Goal: Ask a question

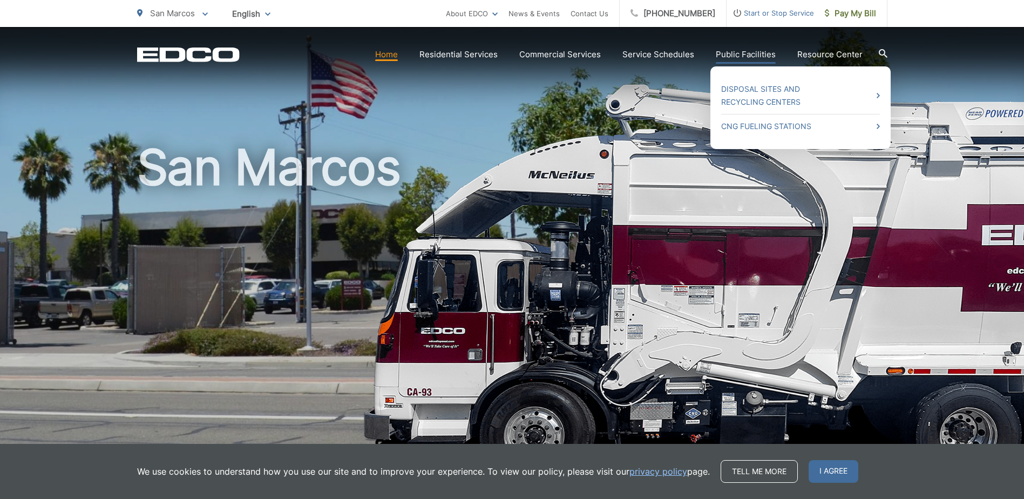
click at [750, 58] on link "Public Facilities" at bounding box center [746, 54] width 60 height 13
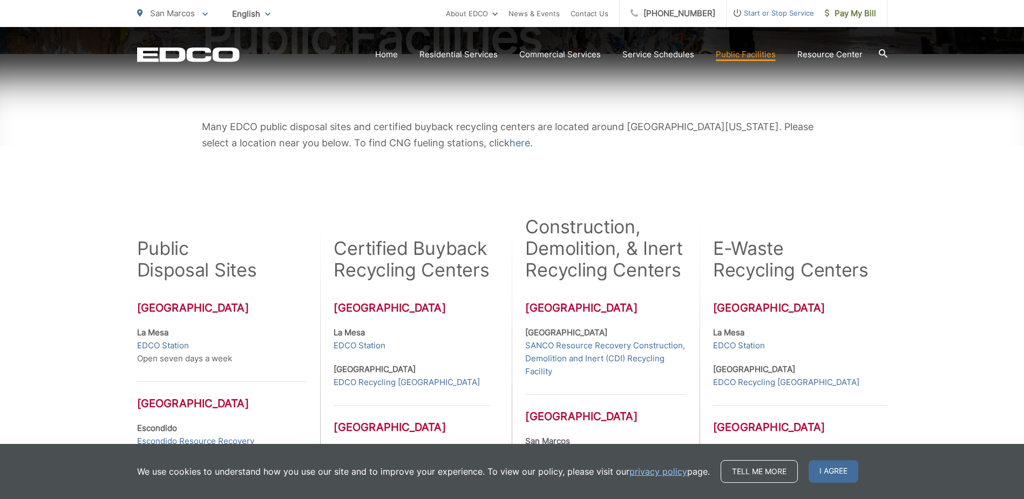
scroll to position [270, 0]
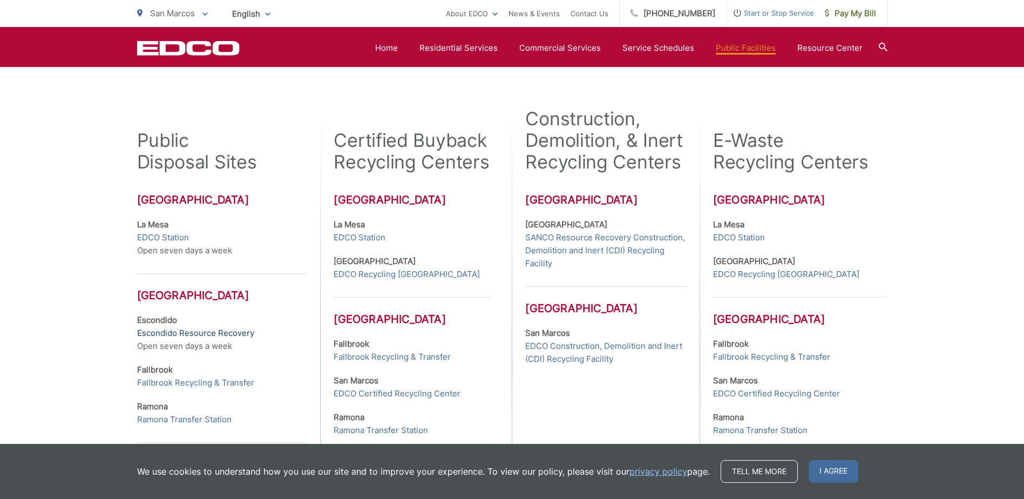
click at [182, 334] on link "Escondido Resource Recovery" at bounding box center [195, 333] width 117 height 13
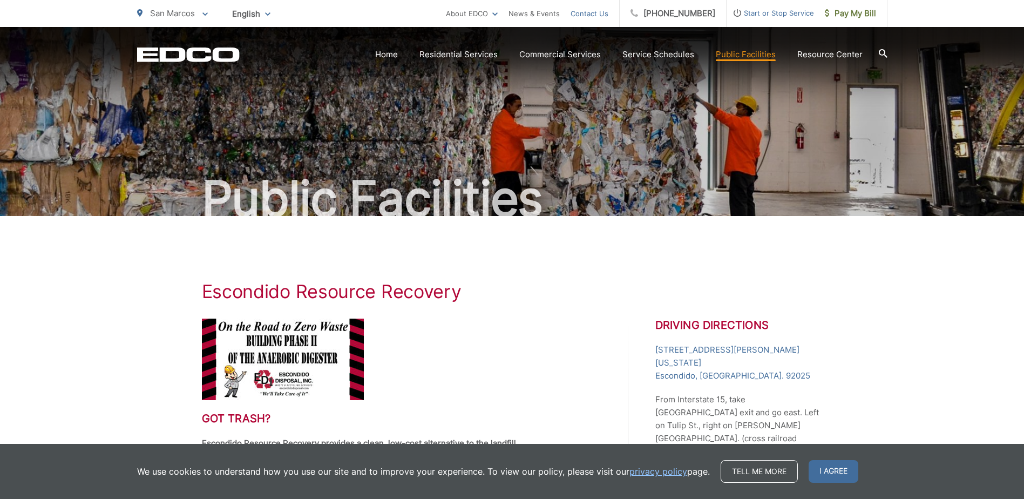
click at [599, 15] on link "Contact Us" at bounding box center [590, 13] width 38 height 13
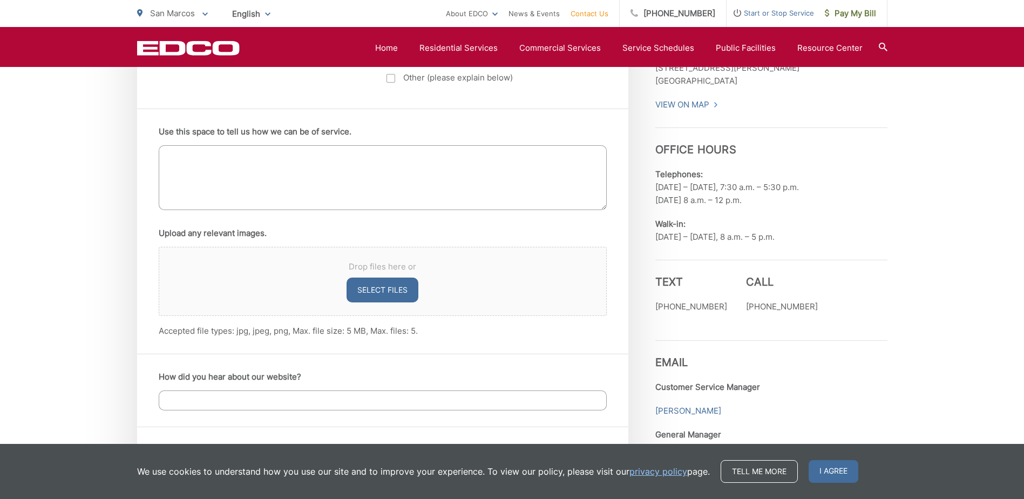
scroll to position [486, 0]
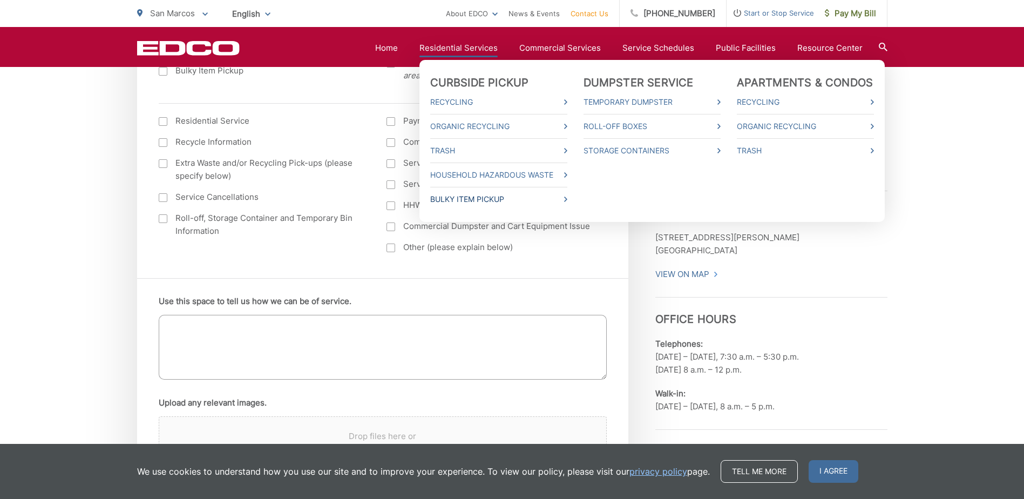
click at [562, 202] on link "Bulky Item Pickup" at bounding box center [498, 199] width 137 height 13
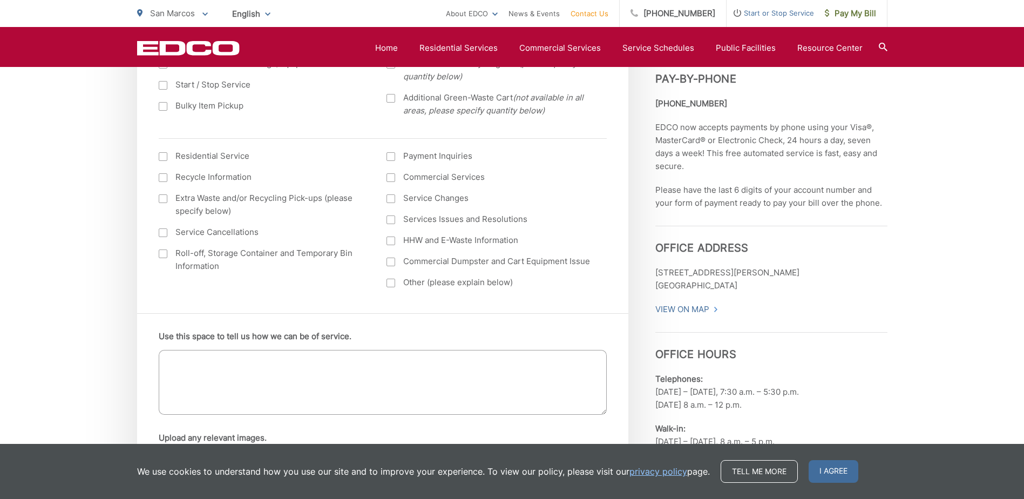
scroll to position [583, 0]
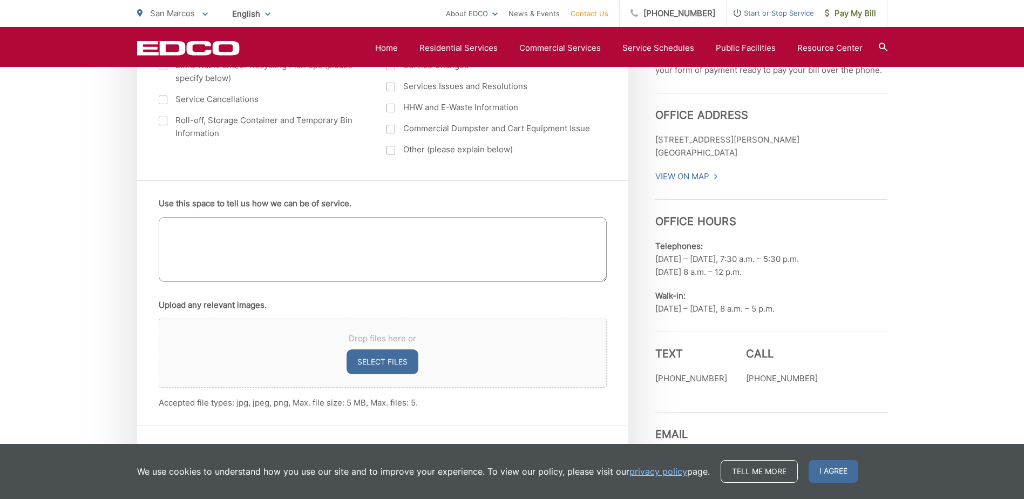
click at [225, 234] on textarea "Use this space to tell us how we can be of service." at bounding box center [383, 249] width 448 height 65
click at [450, 223] on textarea "do you pick up old lawnmowers, or does your disposal site in Escondido" at bounding box center [383, 249] width 448 height 65
click at [518, 229] on textarea "does your disposal site in Escondido accept old gas lawnmowers are there any fe…" at bounding box center [383, 249] width 448 height 65
type textarea "does your disposal site in Escondido accept old gas lawnmowers are there any fe…"
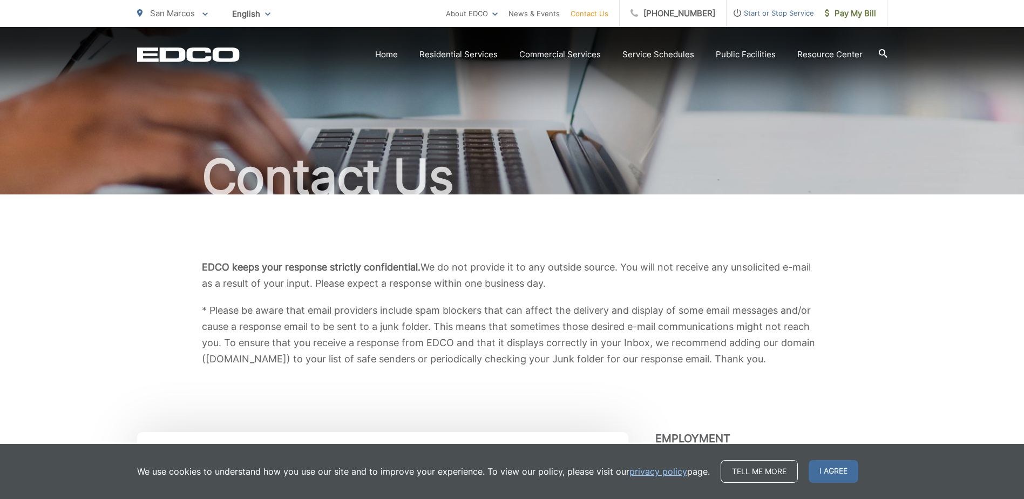
scroll to position [0, 0]
